Goal: Navigation & Orientation: Understand site structure

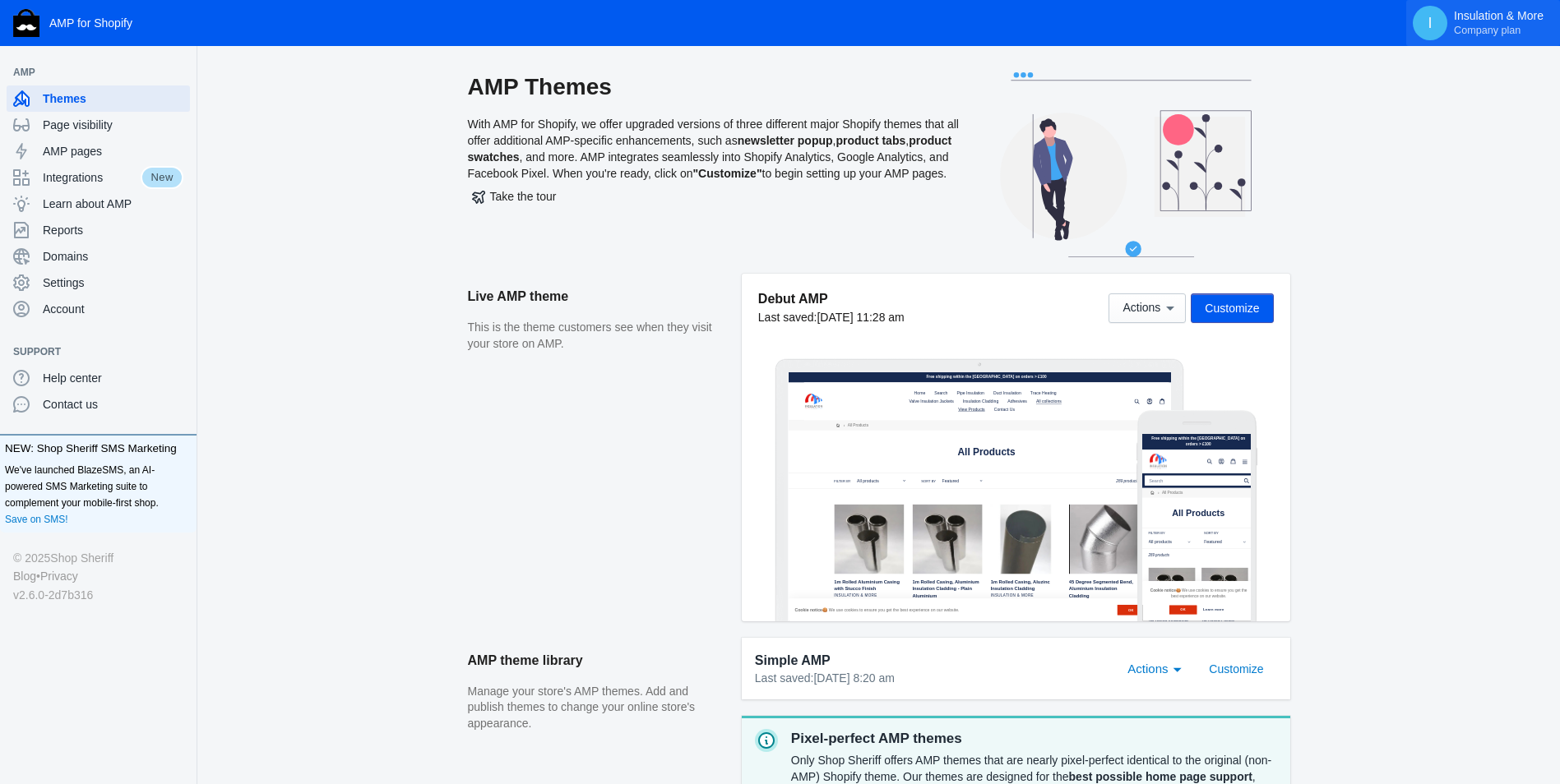
click at [1493, 30] on span "Company plan" at bounding box center [1488, 31] width 67 height 13
click at [1449, 236] on div at bounding box center [780, 392] width 1560 height 784
click at [103, 252] on span "Domains" at bounding box center [112, 257] width 141 height 17
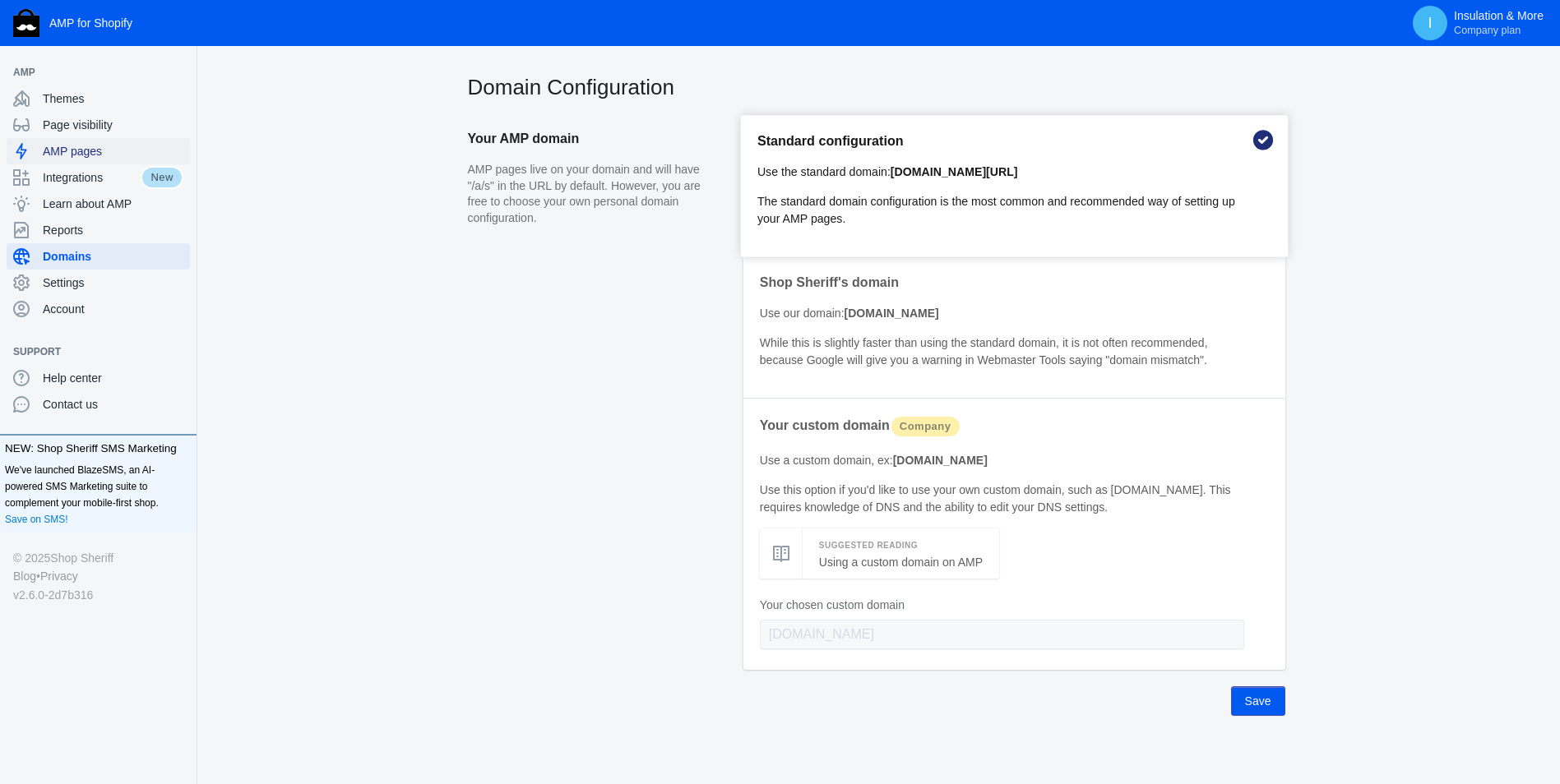
click at [89, 151] on span "AMP pages" at bounding box center [112, 151] width 141 height 17
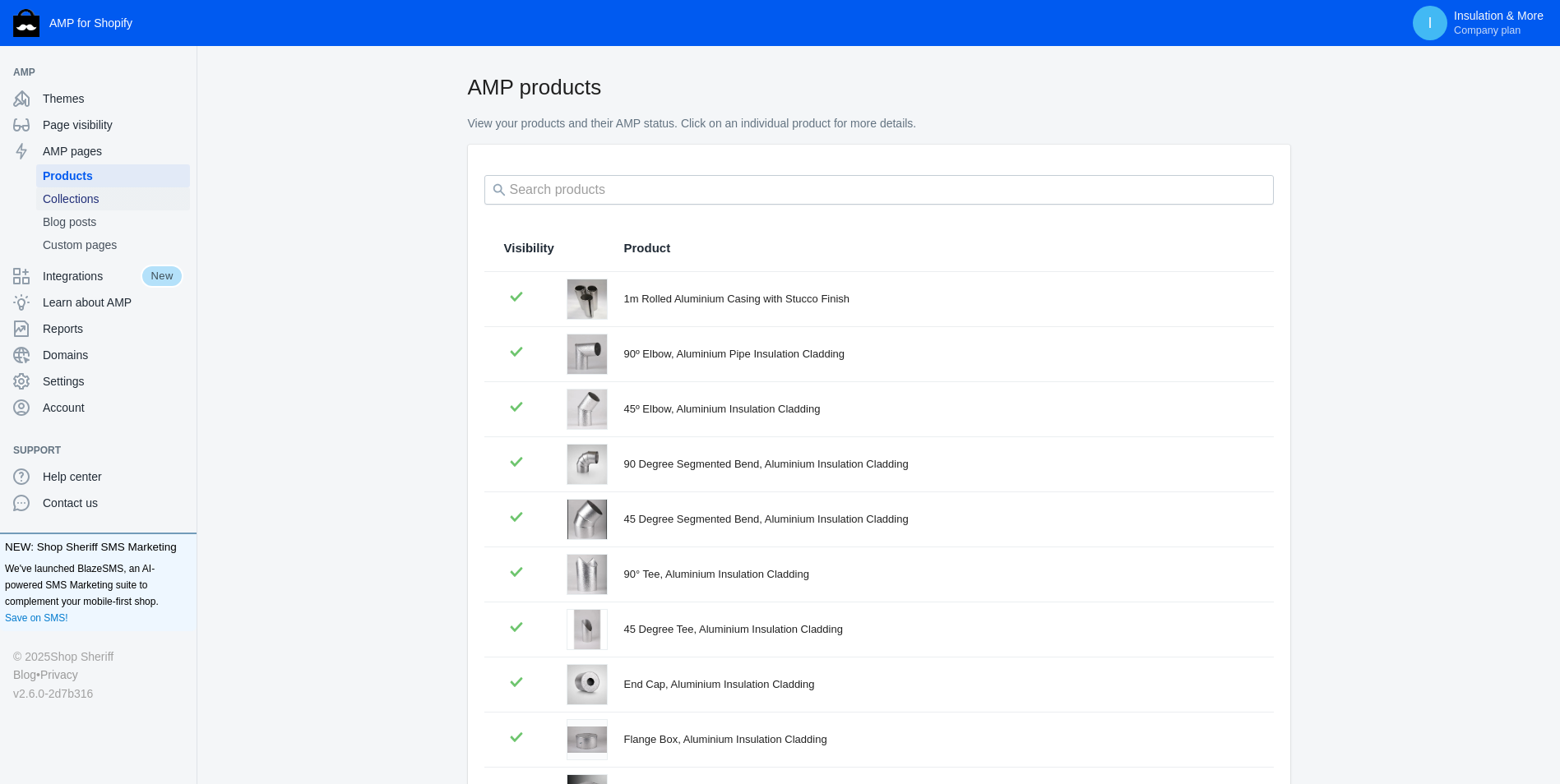
click at [101, 198] on span "Collections" at bounding box center [112, 199] width 141 height 17
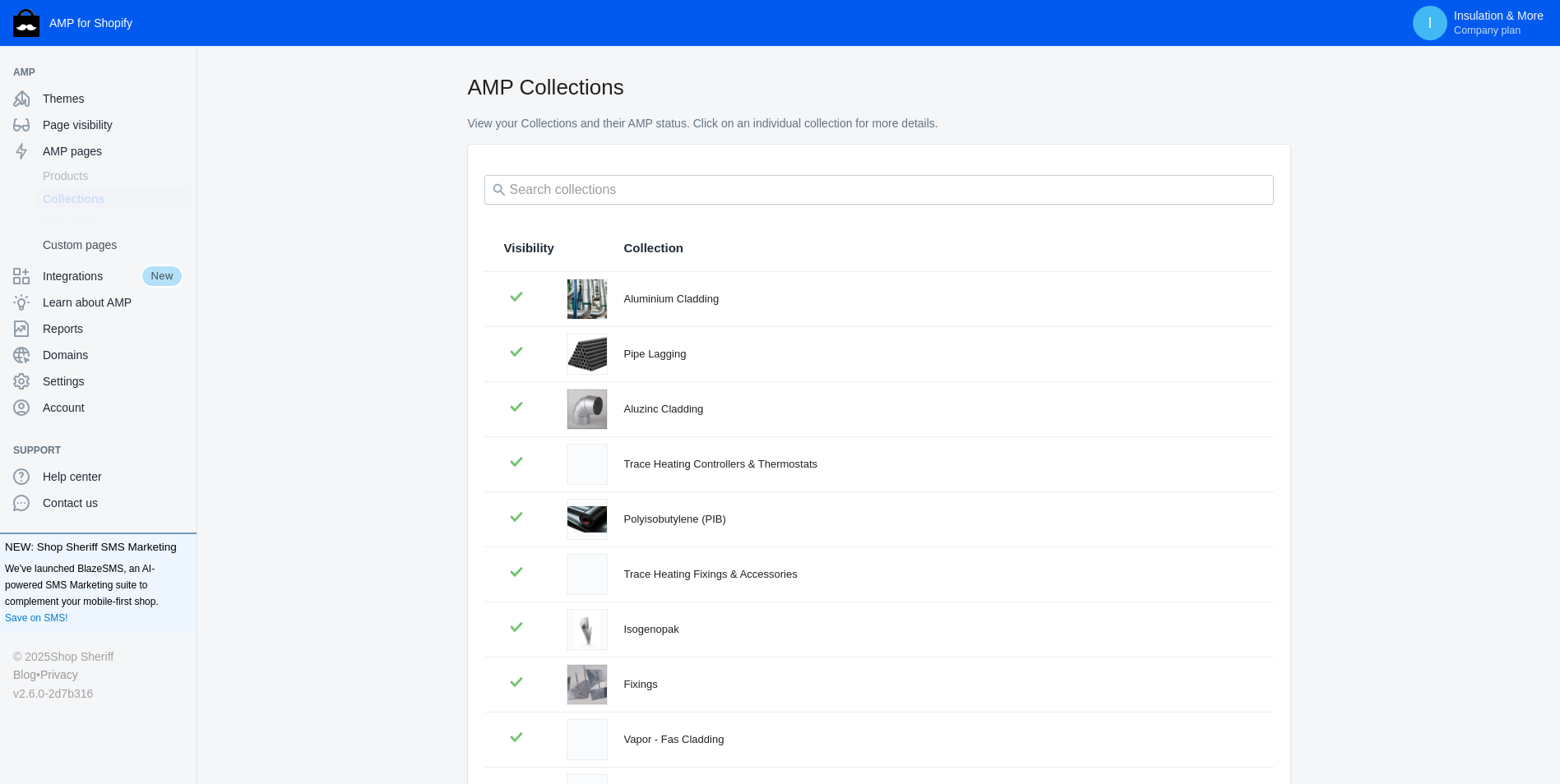
click at [105, 219] on span "Blog posts" at bounding box center [112, 222] width 141 height 17
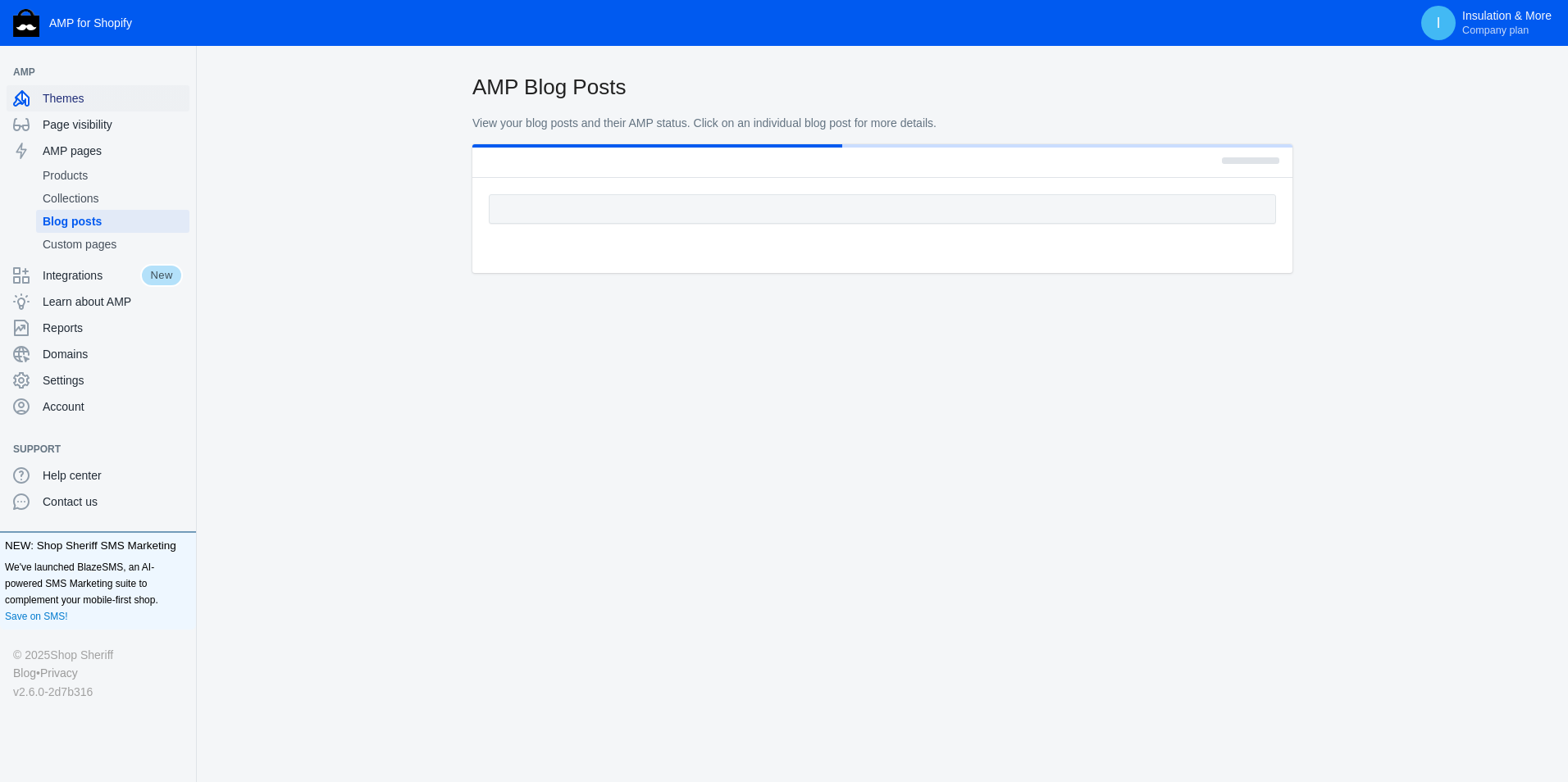
click at [90, 98] on span "Themes" at bounding box center [112, 99] width 140 height 17
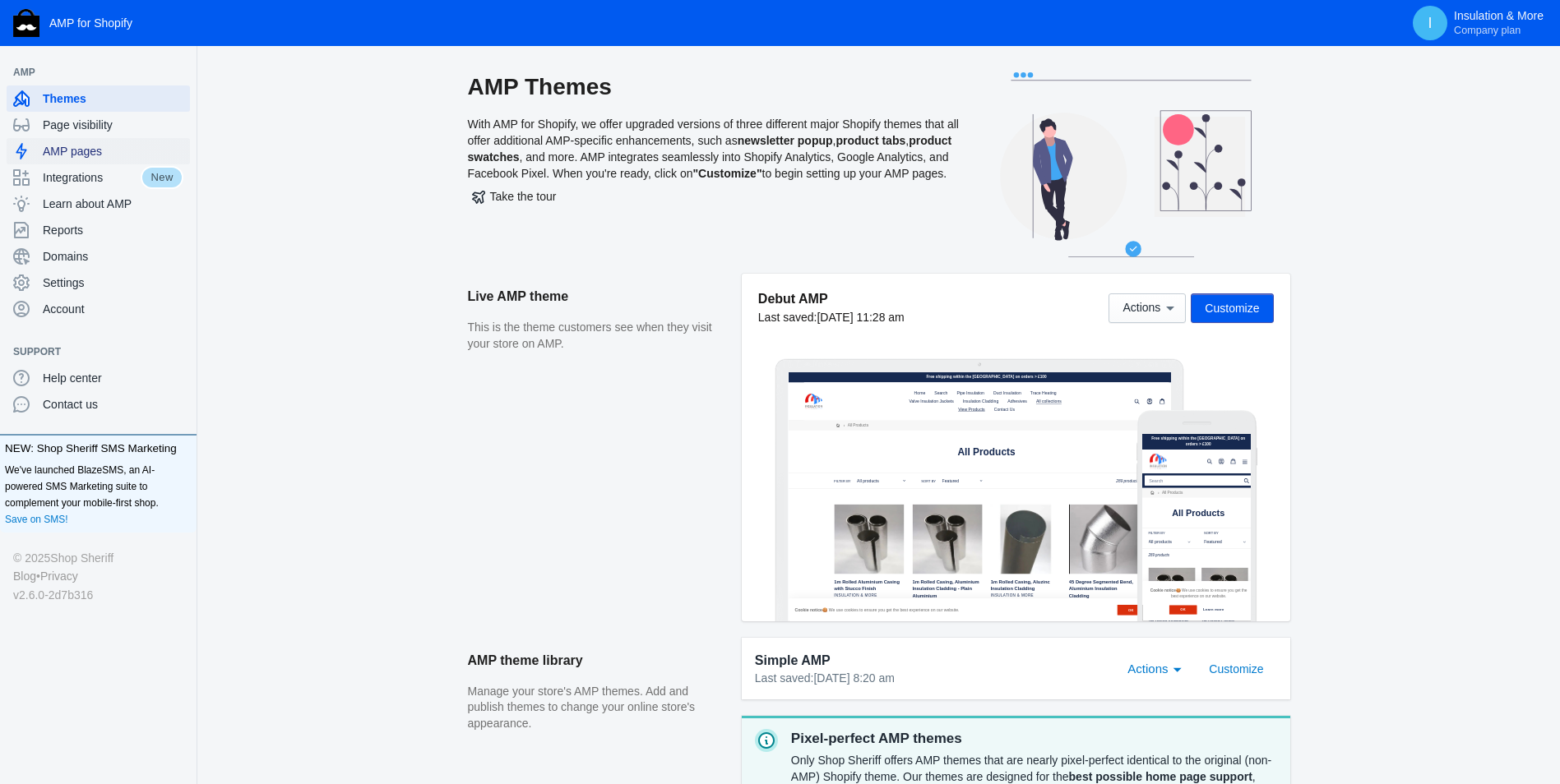
click at [115, 153] on span "AMP pages" at bounding box center [112, 151] width 141 height 17
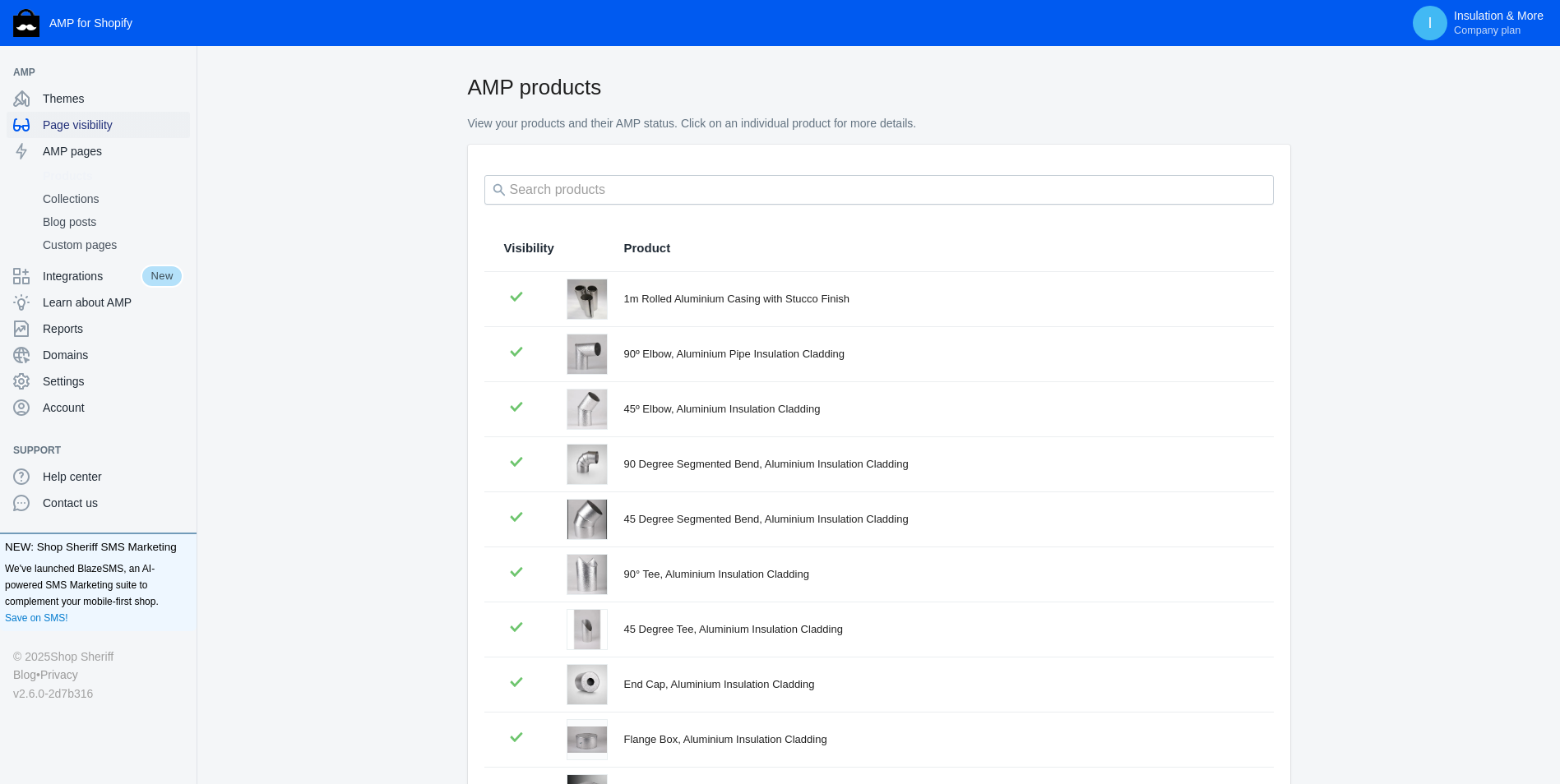
click at [86, 115] on div "Page visibility" at bounding box center [98, 126] width 170 height 27
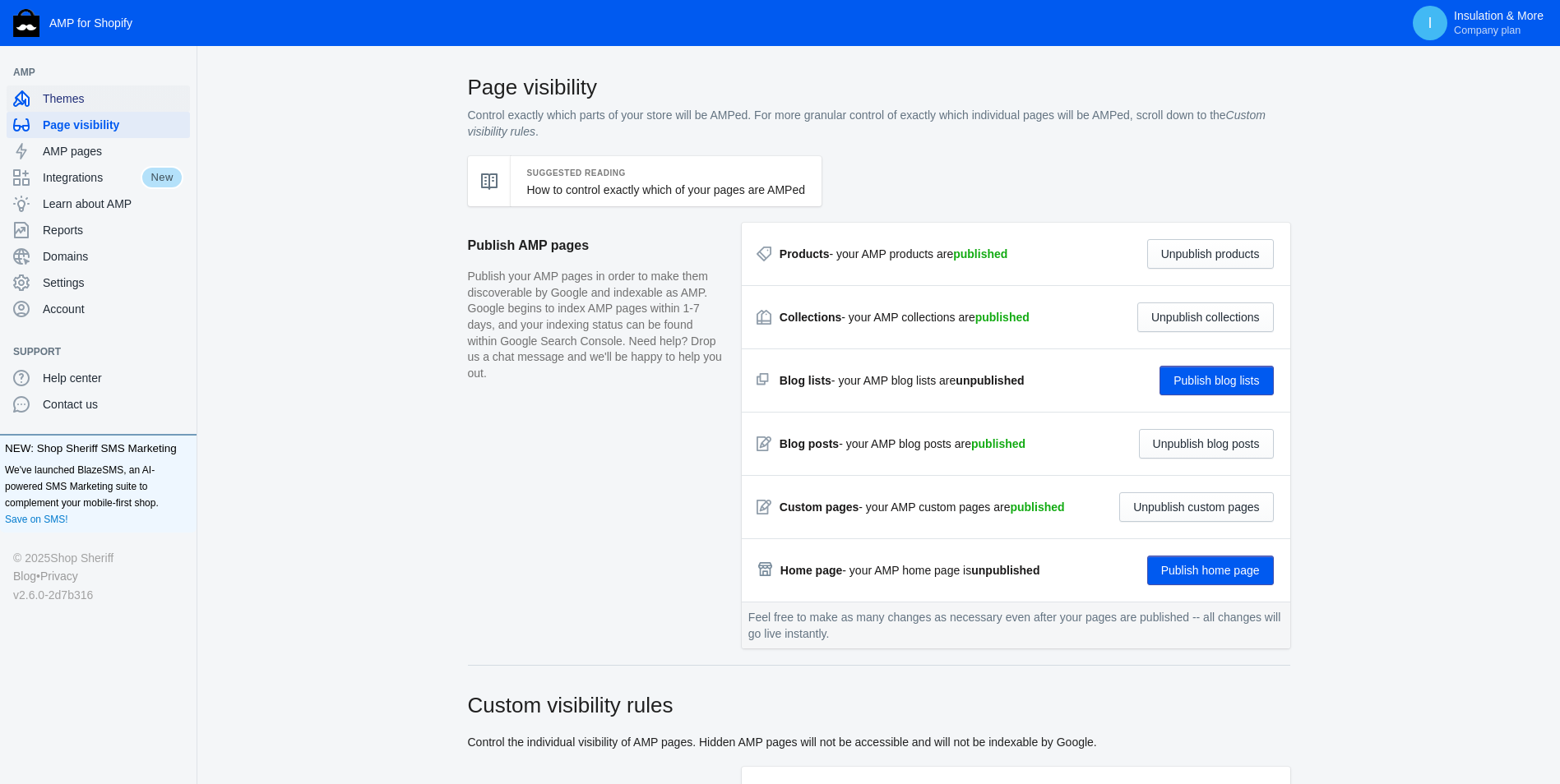
click at [97, 97] on span "Themes" at bounding box center [112, 99] width 141 height 17
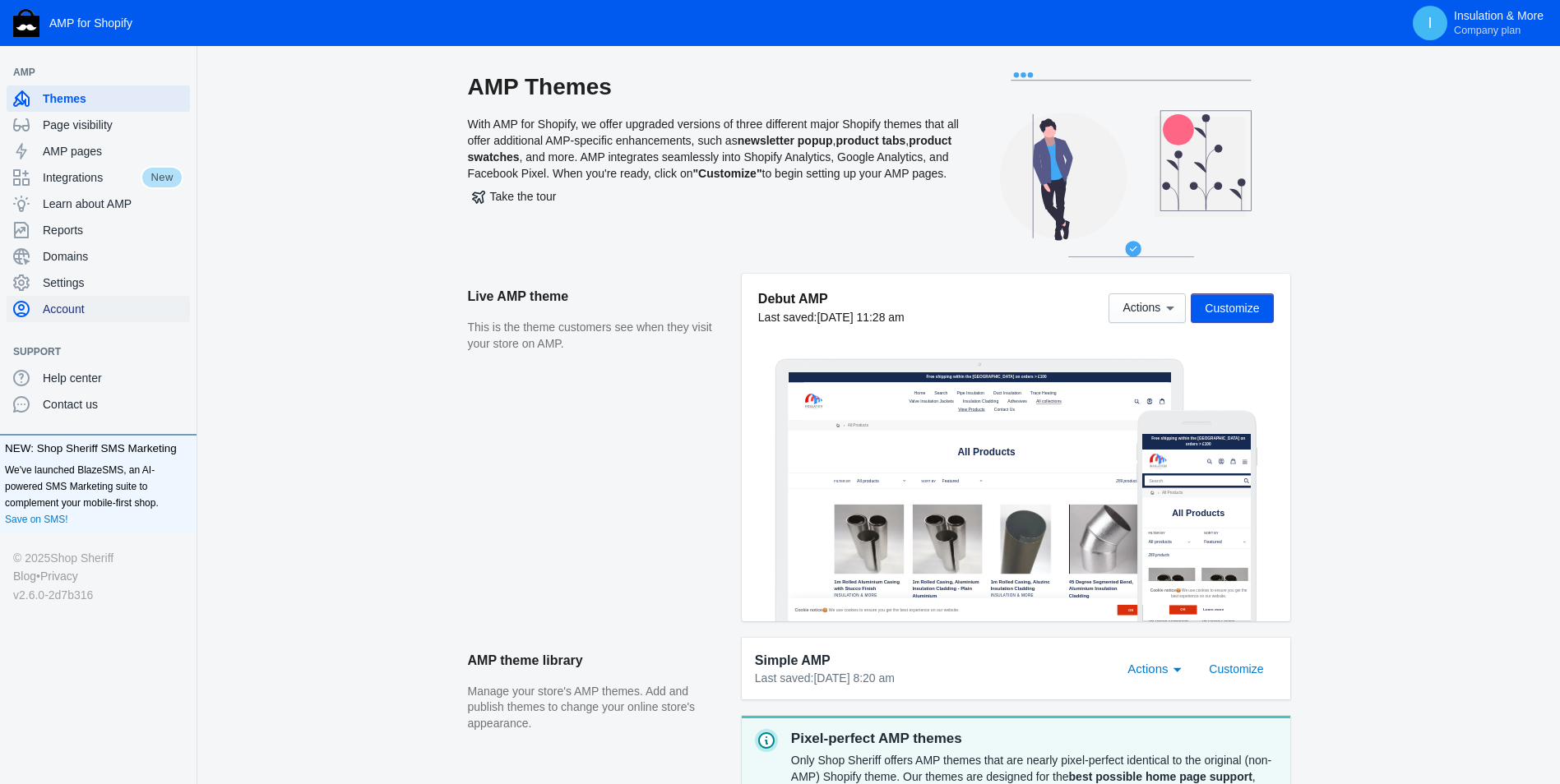
click at [102, 299] on div "Account" at bounding box center [98, 309] width 170 height 27
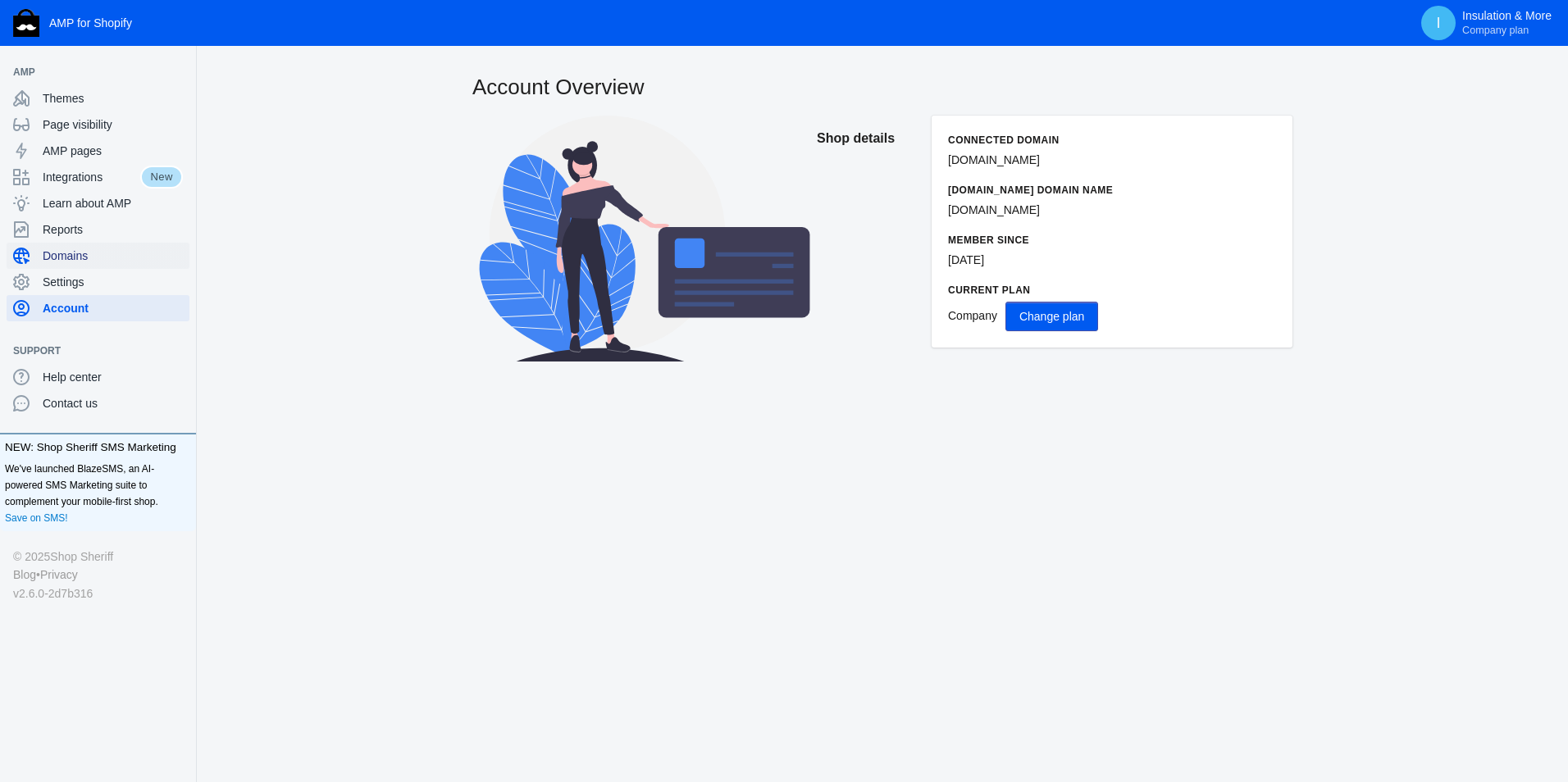
click at [111, 255] on span "Domains" at bounding box center [112, 256] width 140 height 17
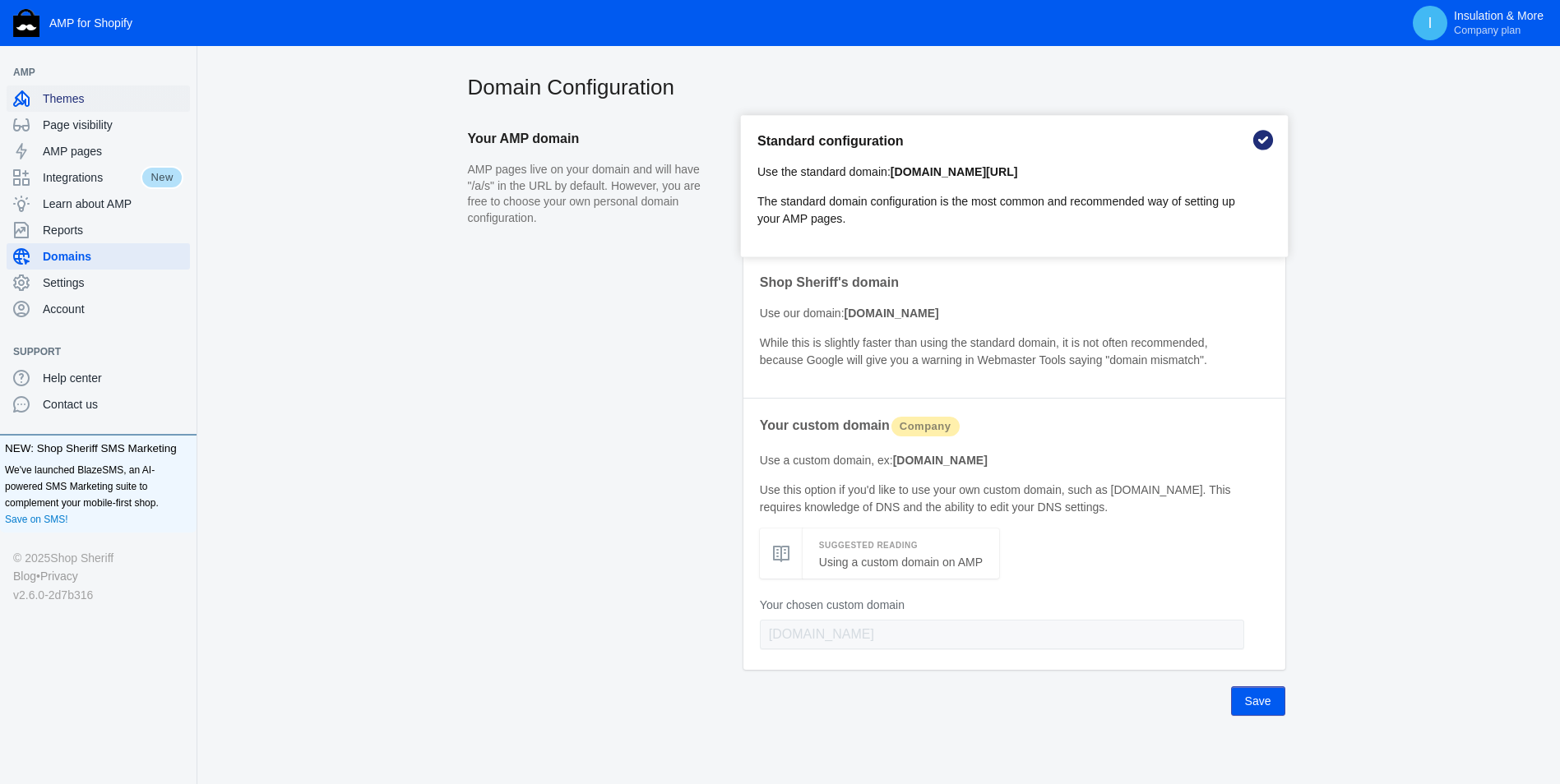
click at [110, 107] on div "Themes" at bounding box center [98, 99] width 170 height 27
